Goal: Find specific page/section

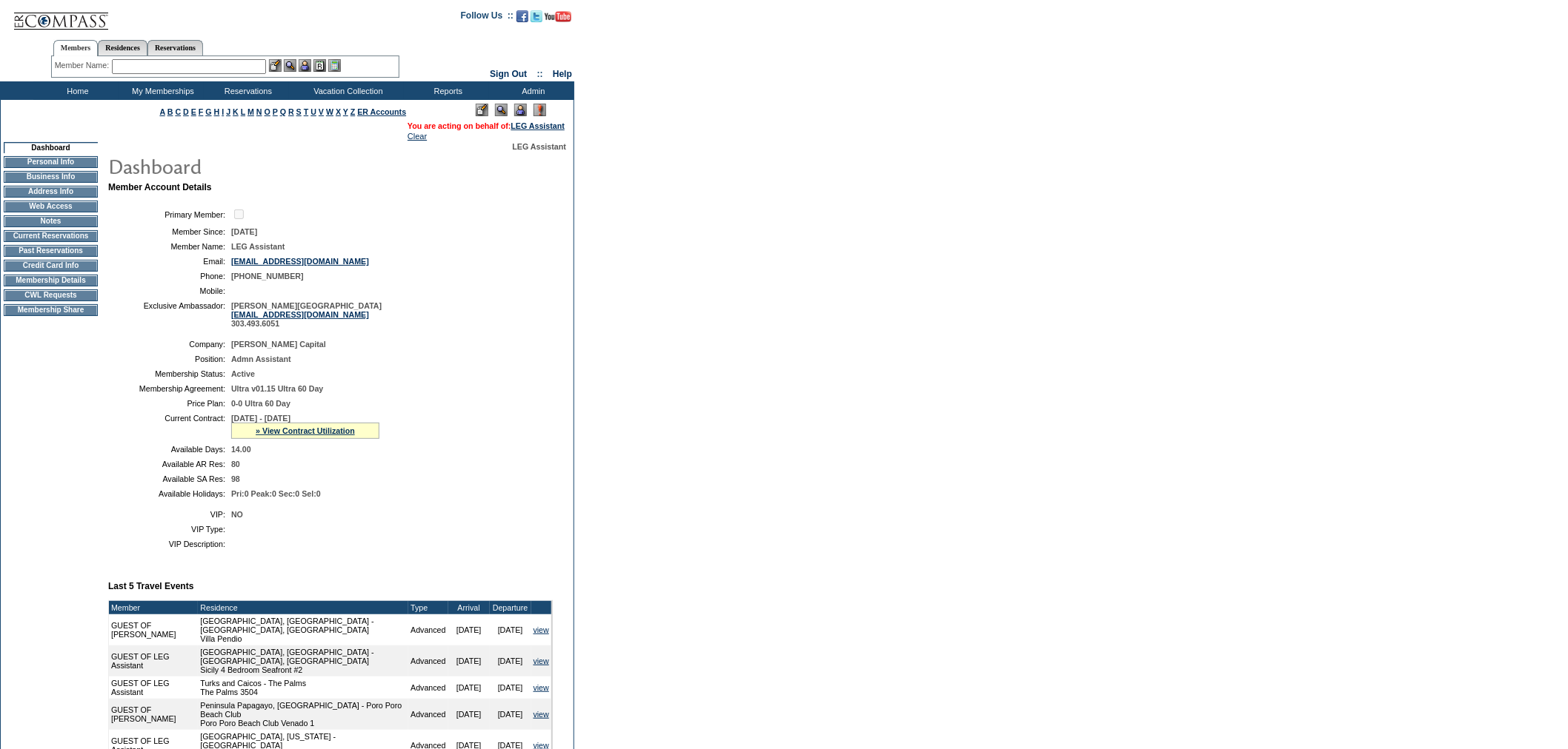
click at [47, 287] on td "Membership Details" at bounding box center [50, 280] width 94 height 12
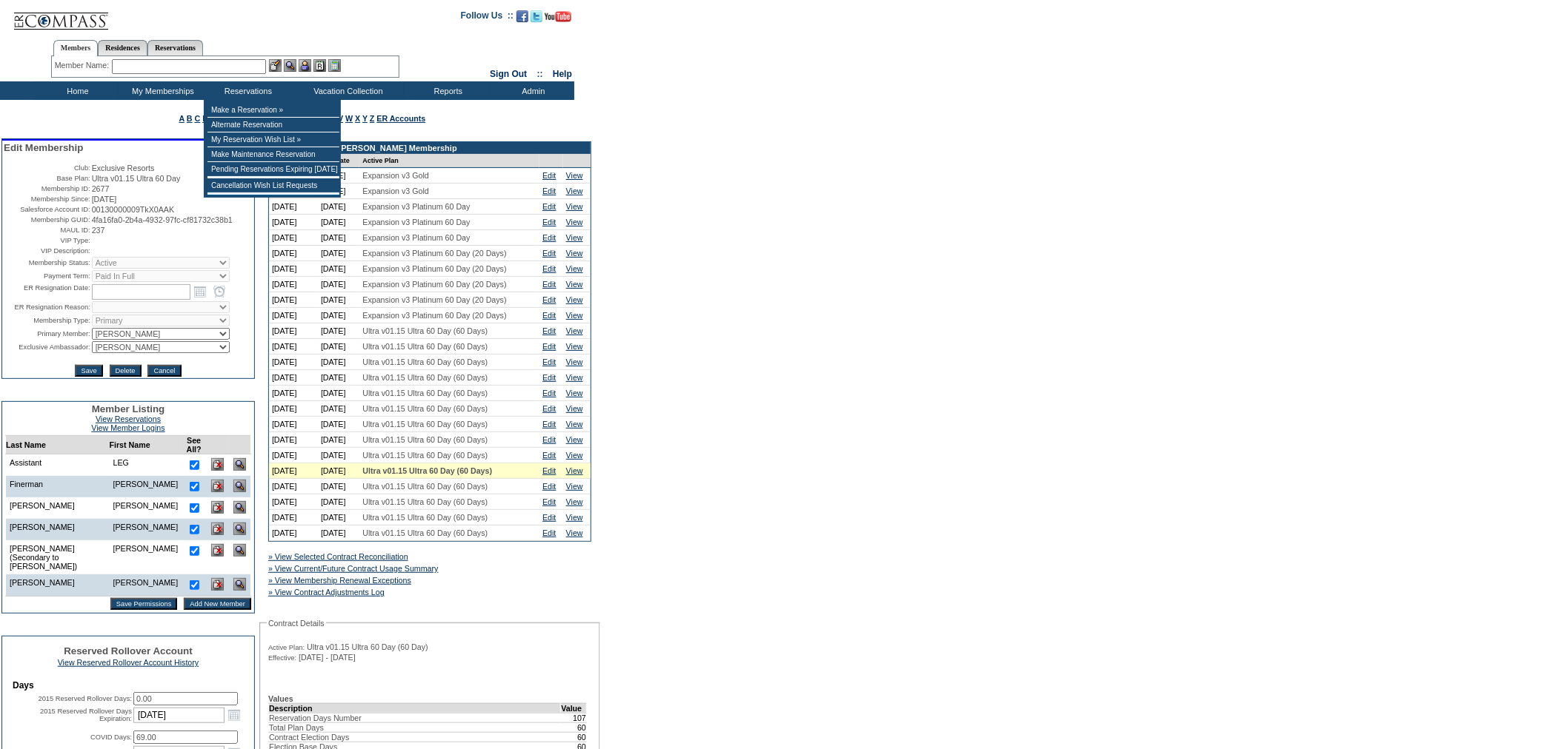
click at [209, 63] on input "text" at bounding box center [189, 66] width 154 height 15
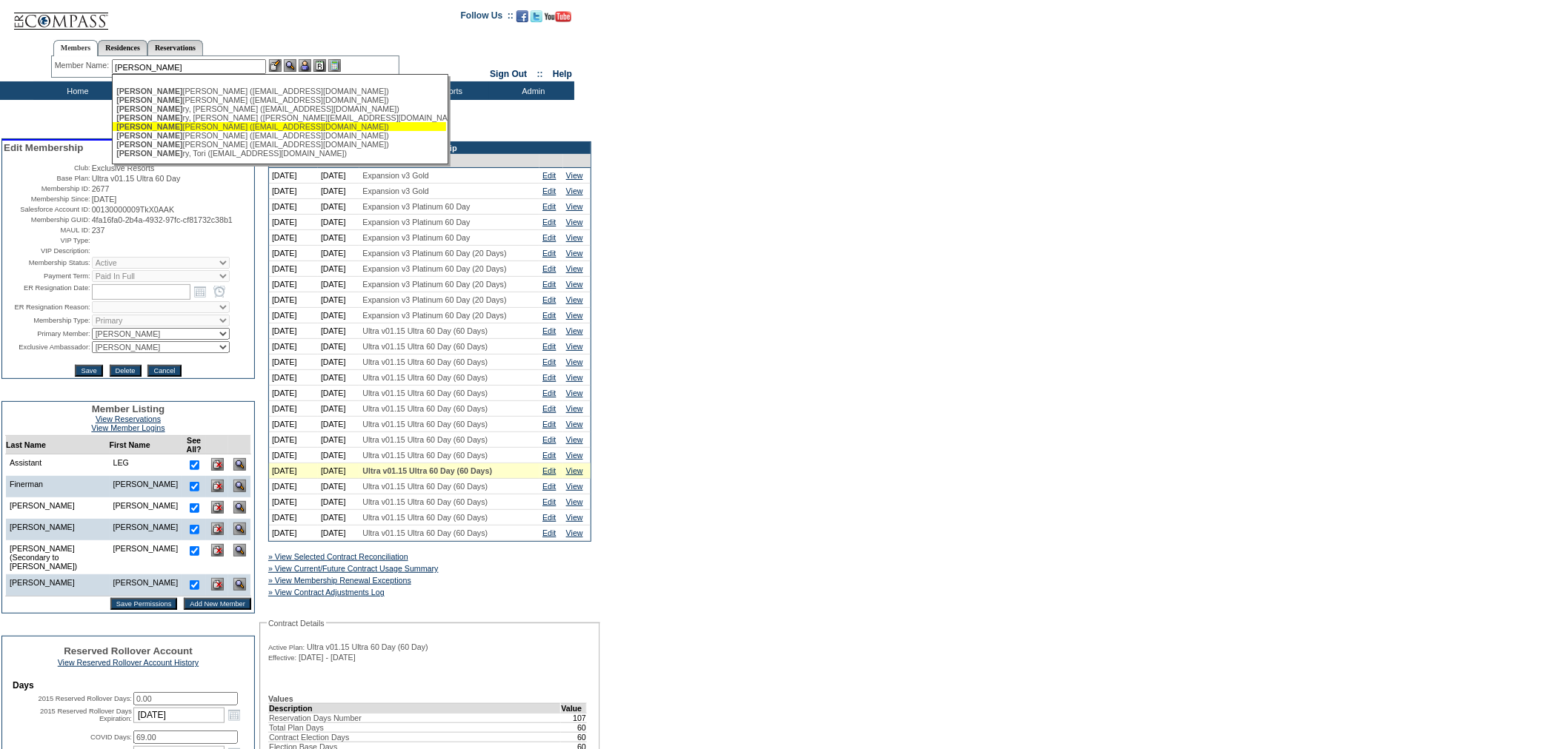
drag, startPoint x: 175, startPoint y: 127, endPoint x: 245, endPoint y: 86, distance: 81.1
click at [178, 127] on div "[PERSON_NAME], [PERSON_NAME] ([EMAIL_ADDRESS][DOMAIN_NAME])" at bounding box center [279, 127] width 326 height 9
type input "[PERSON_NAME] ([EMAIL_ADDRESS][DOMAIN_NAME])"
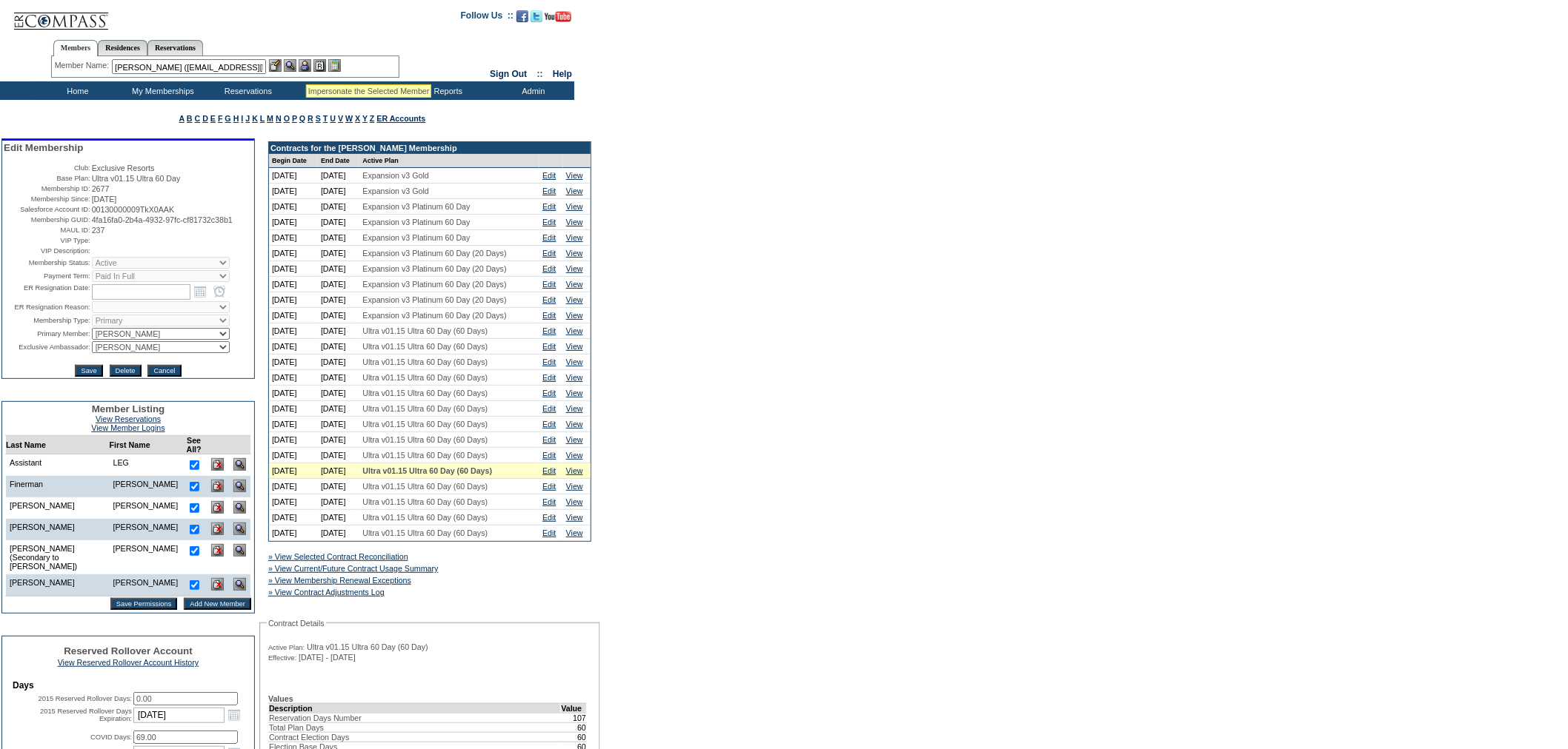
click at [307, 66] on img at bounding box center [305, 66] width 12 height 12
click at [292, 66] on img at bounding box center [290, 66] width 12 height 12
